Goal: Transaction & Acquisition: Book appointment/travel/reservation

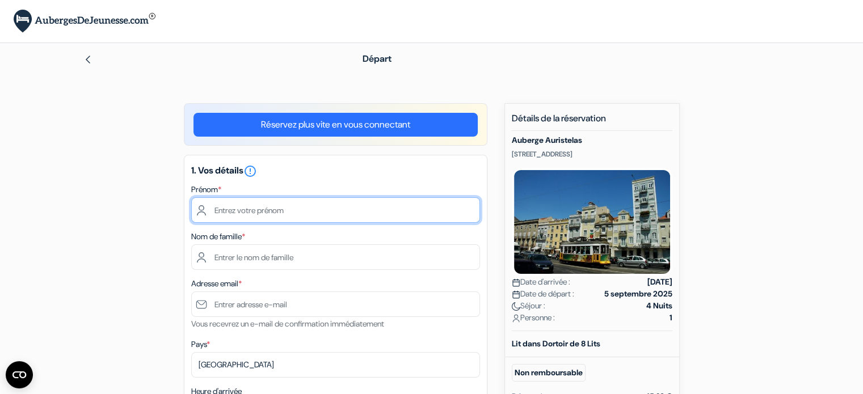
click at [306, 207] on input "text" at bounding box center [335, 210] width 289 height 26
type input "Paul"
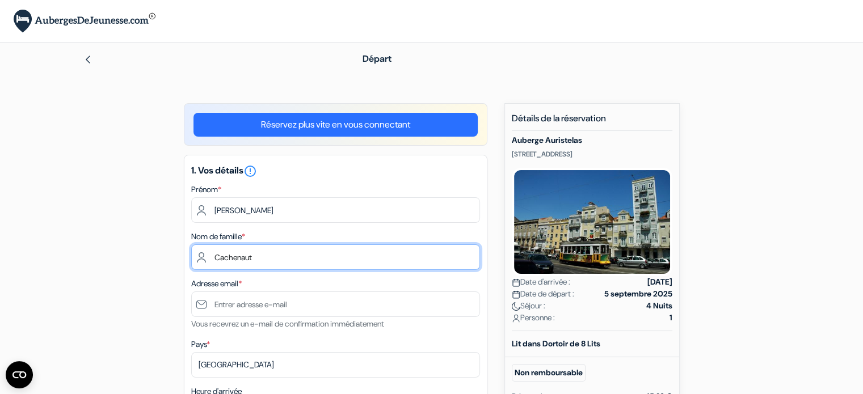
type input "Cachenaut"
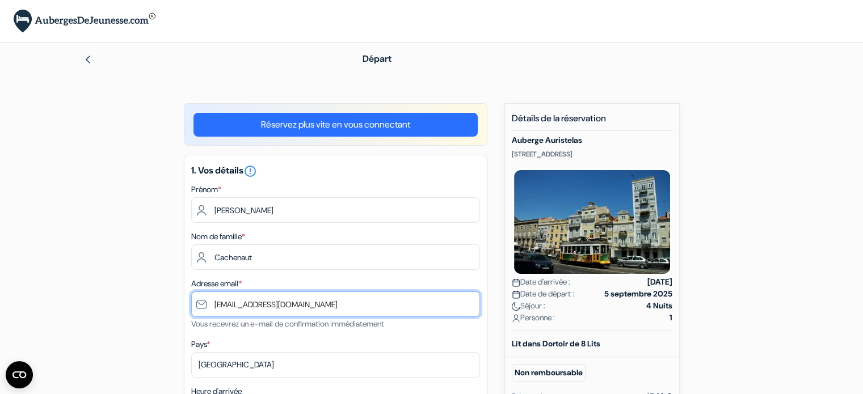
type input "[EMAIL_ADDRESS][DOMAIN_NAME]"
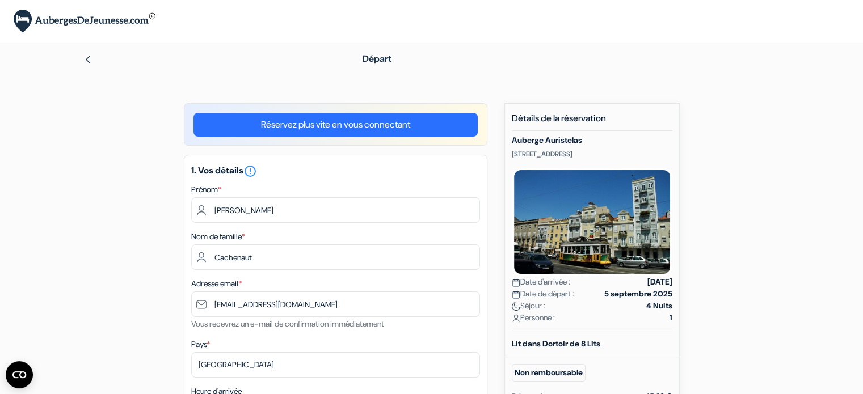
scroll to position [215, 0]
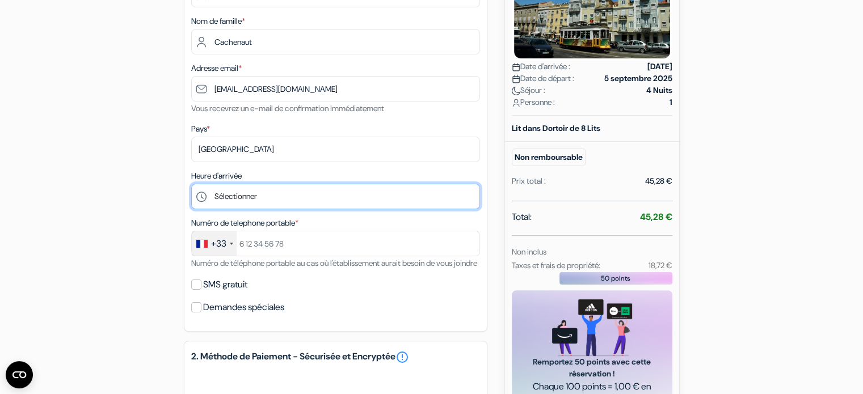
click at [279, 205] on select "Sélectionner 14:00 15:00 16:00 17:00 18:00 19:00" at bounding box center [335, 197] width 289 height 26
select select "14"
click at [191, 184] on select "Sélectionner 14:00 15:00 16:00 17:00 18:00 19:00" at bounding box center [335, 197] width 289 height 26
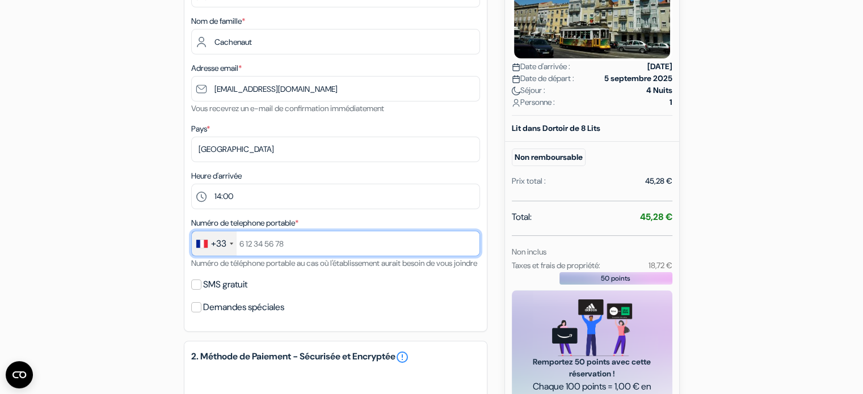
click at [259, 238] on input "text" at bounding box center [335, 244] width 289 height 26
type input "617328401"
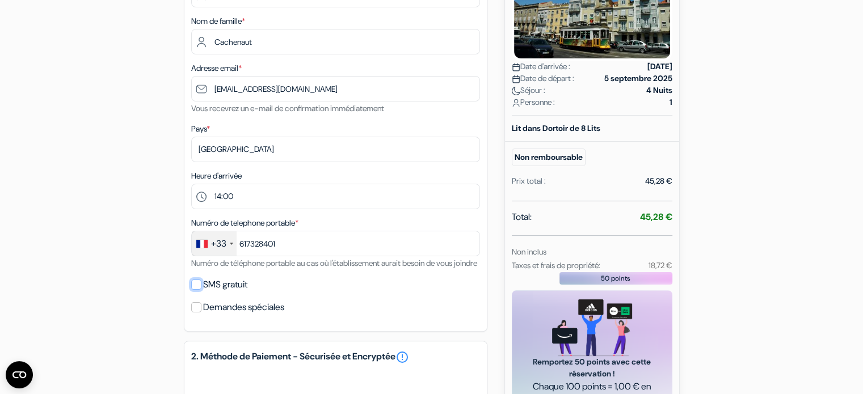
click at [197, 290] on input "SMS gratuit" at bounding box center [196, 285] width 10 height 10
checkbox input "true"
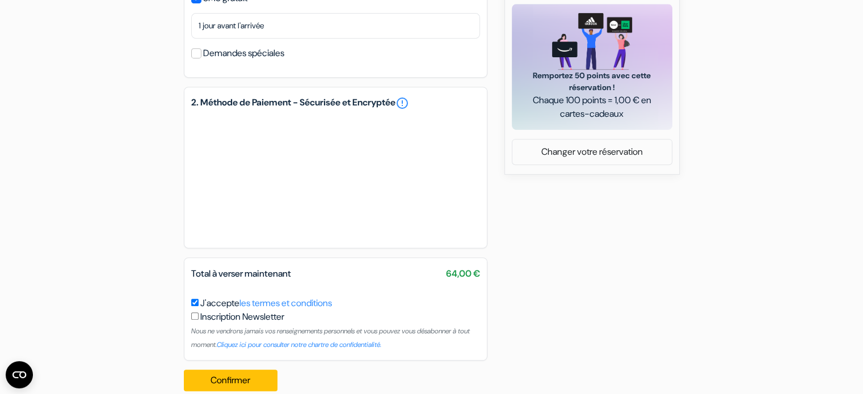
scroll to position [533, 0]
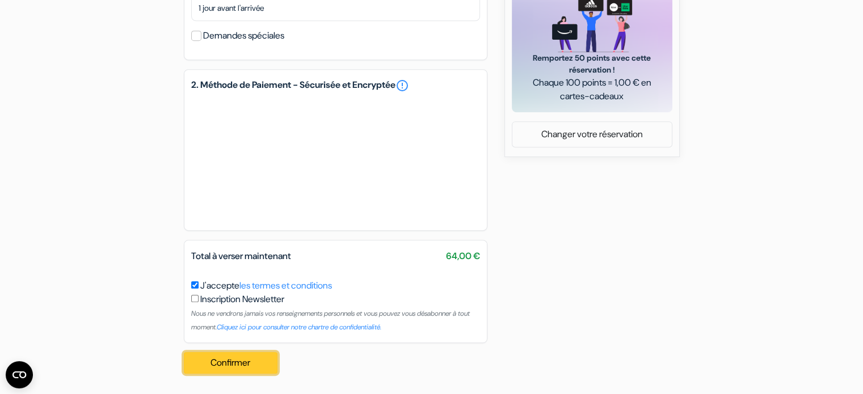
click at [229, 361] on button "Confirmer Loading..." at bounding box center [231, 363] width 94 height 22
